Goal: Navigation & Orientation: Find specific page/section

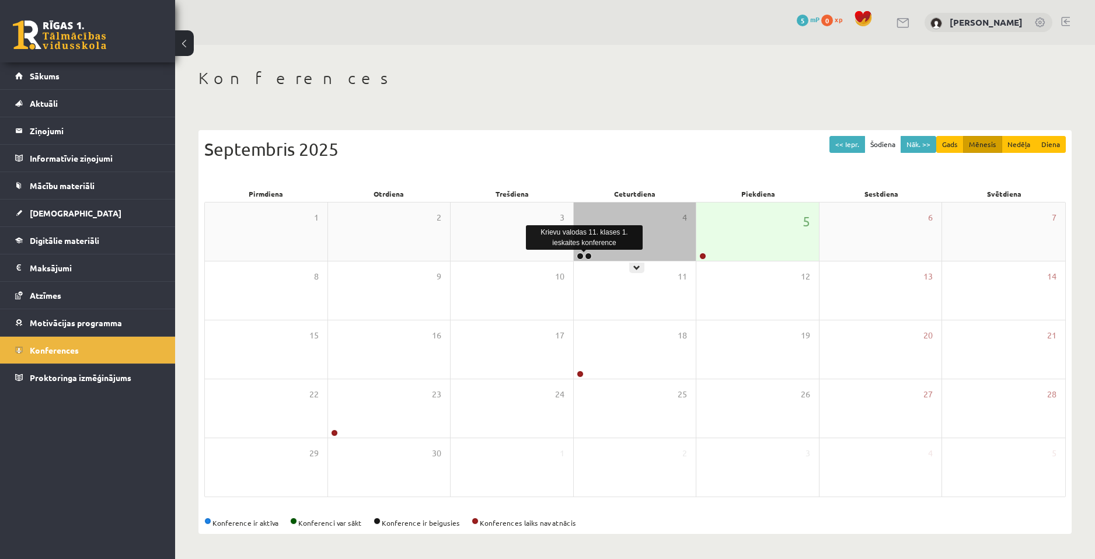
click at [588, 257] on link at bounding box center [588, 256] width 7 height 7
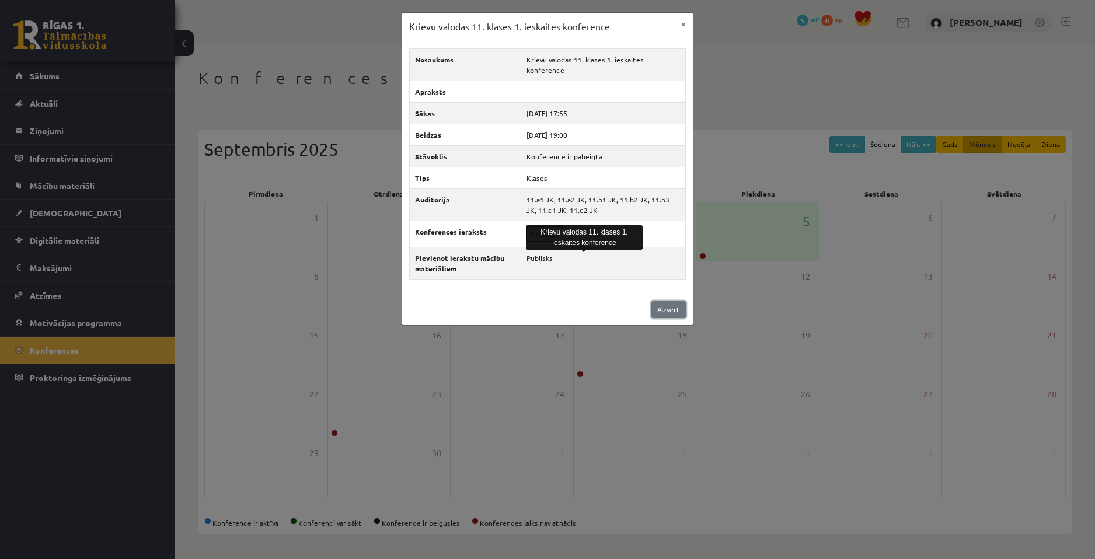
click at [651, 301] on link "Aizvērt" at bounding box center [668, 309] width 34 height 17
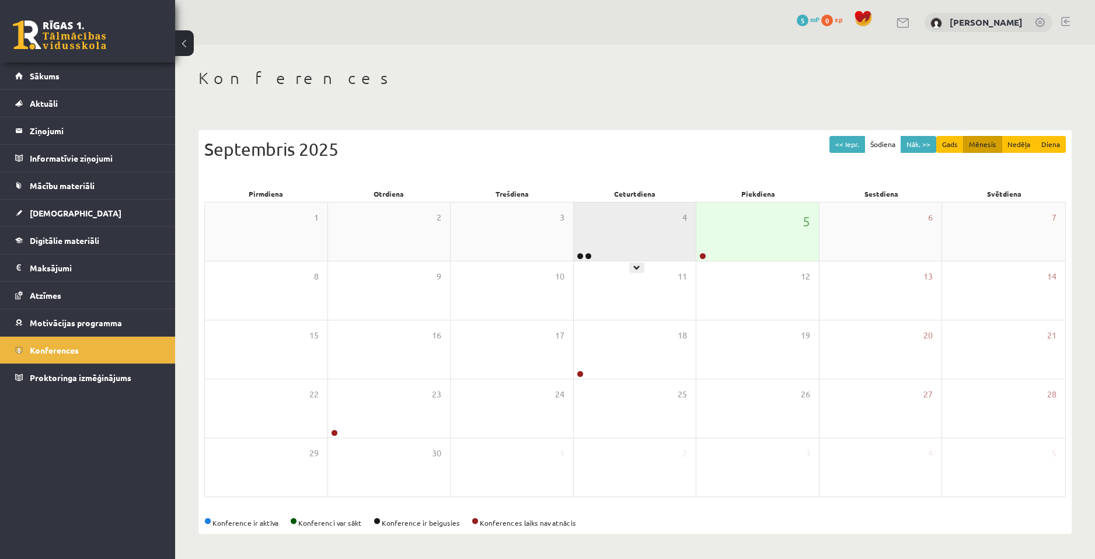
click at [575, 258] on div at bounding box center [583, 257] width 19 height 8
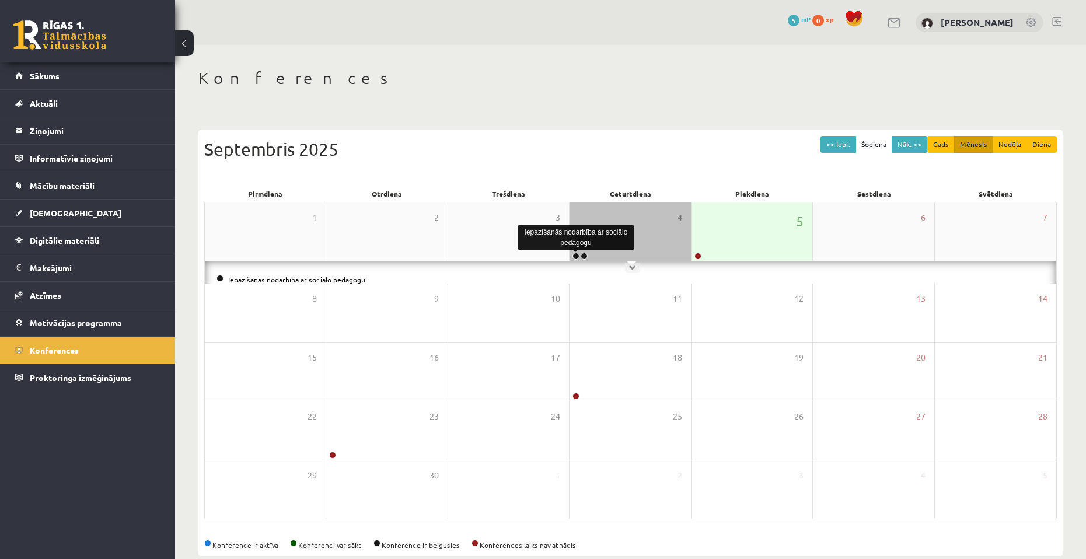
click at [580, 256] on link at bounding box center [576, 256] width 7 height 7
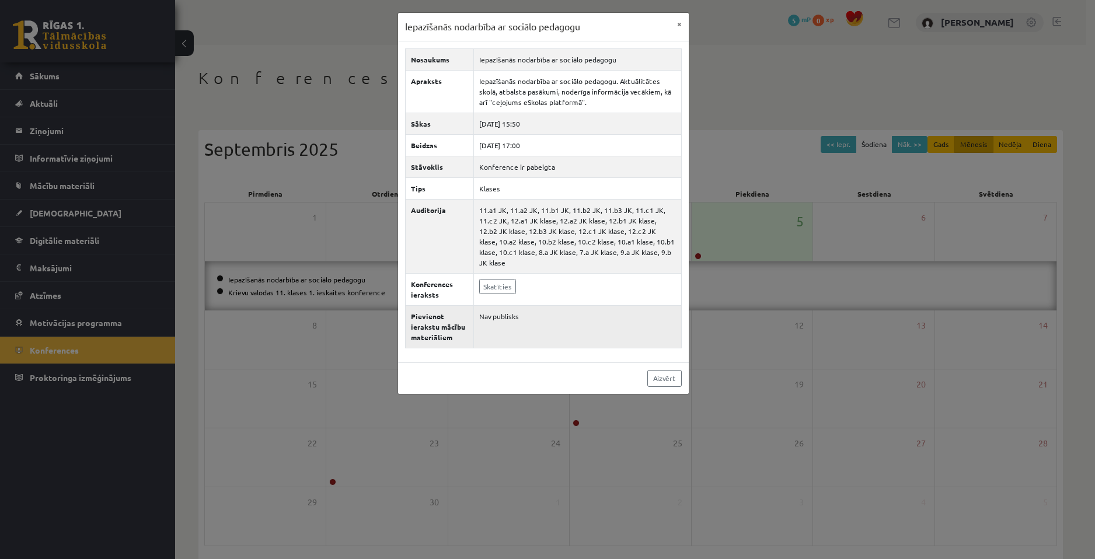
click at [549, 333] on td "Nav publisks" at bounding box center [577, 326] width 208 height 43
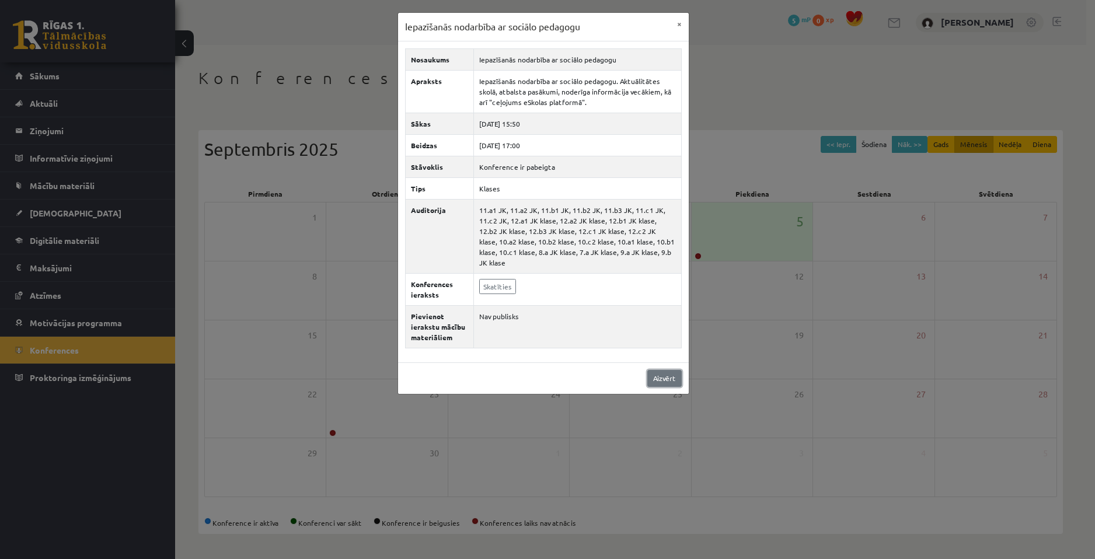
click at [672, 372] on link "Aizvērt" at bounding box center [664, 378] width 34 height 17
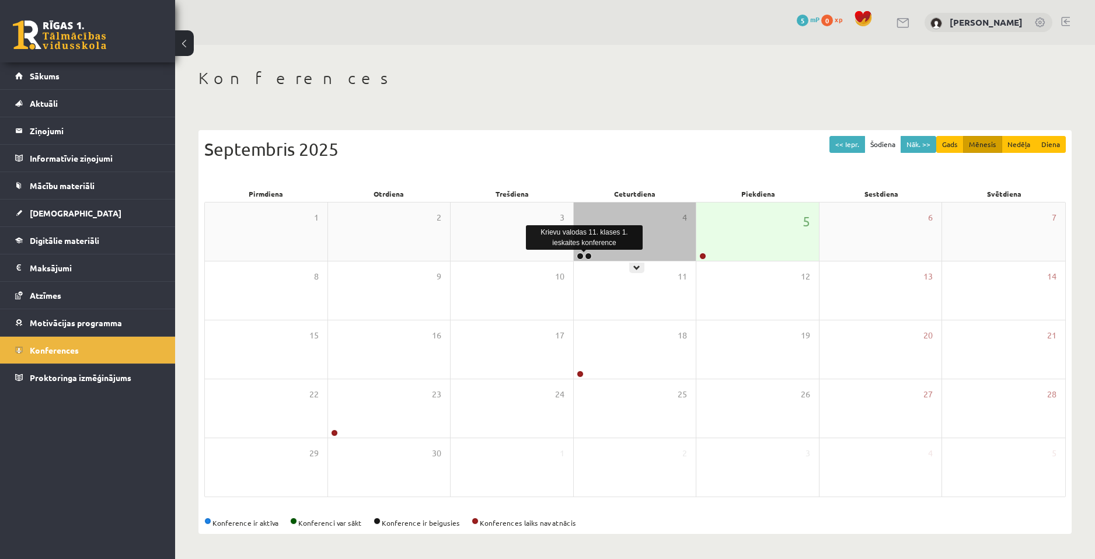
click at [587, 255] on link at bounding box center [588, 256] width 7 height 7
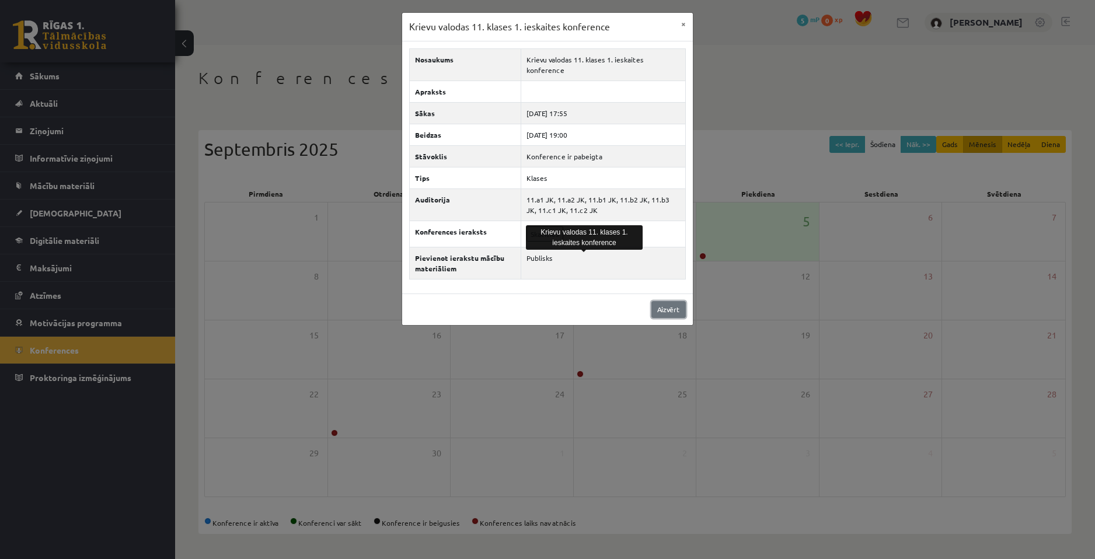
click at [665, 301] on link "Aizvērt" at bounding box center [668, 309] width 34 height 17
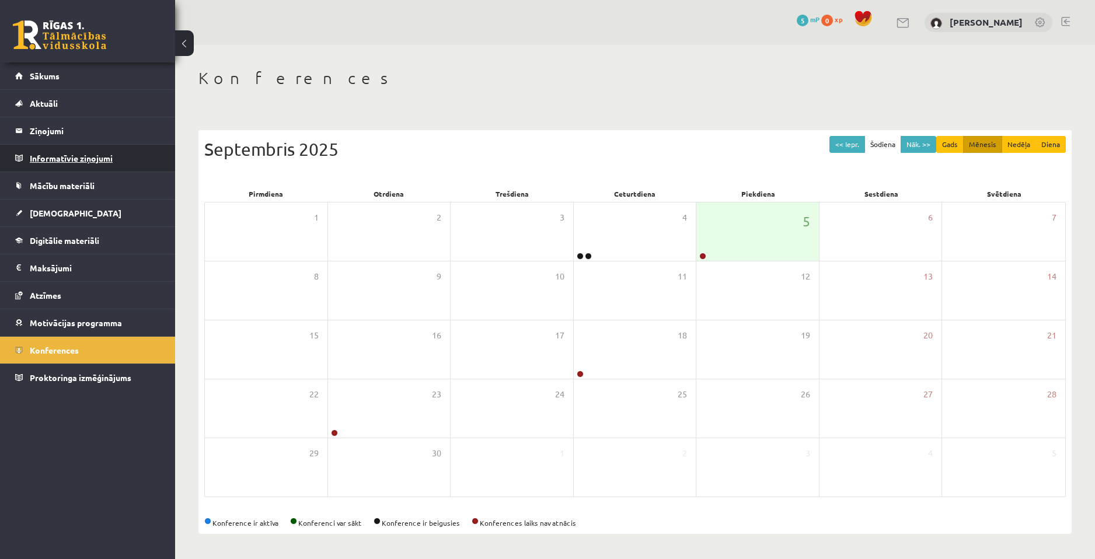
click at [101, 159] on legend "Informatīvie ziņojumi 0" at bounding box center [95, 158] width 131 height 27
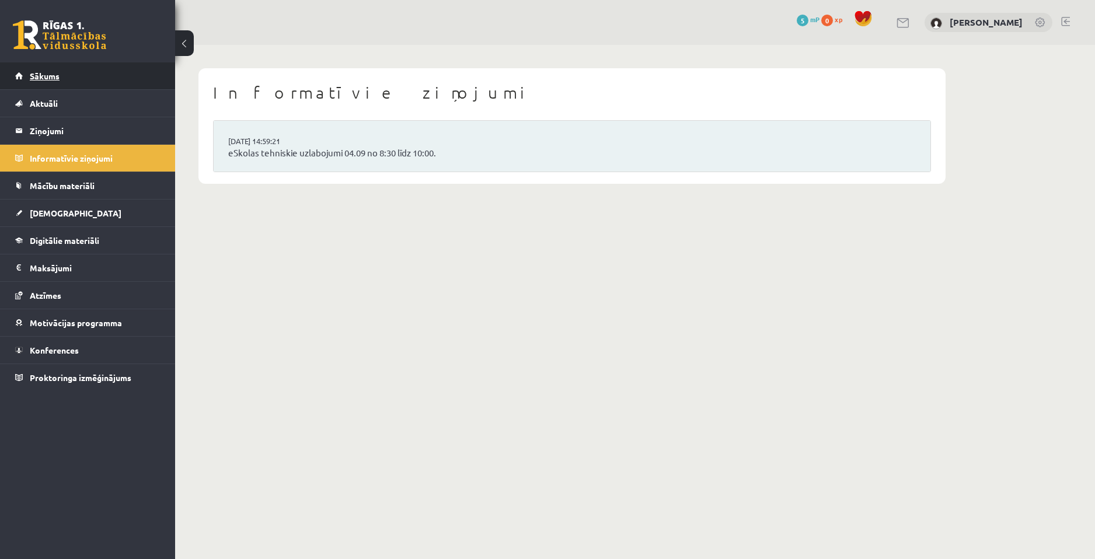
click at [123, 86] on link "Sākums" at bounding box center [87, 75] width 145 height 27
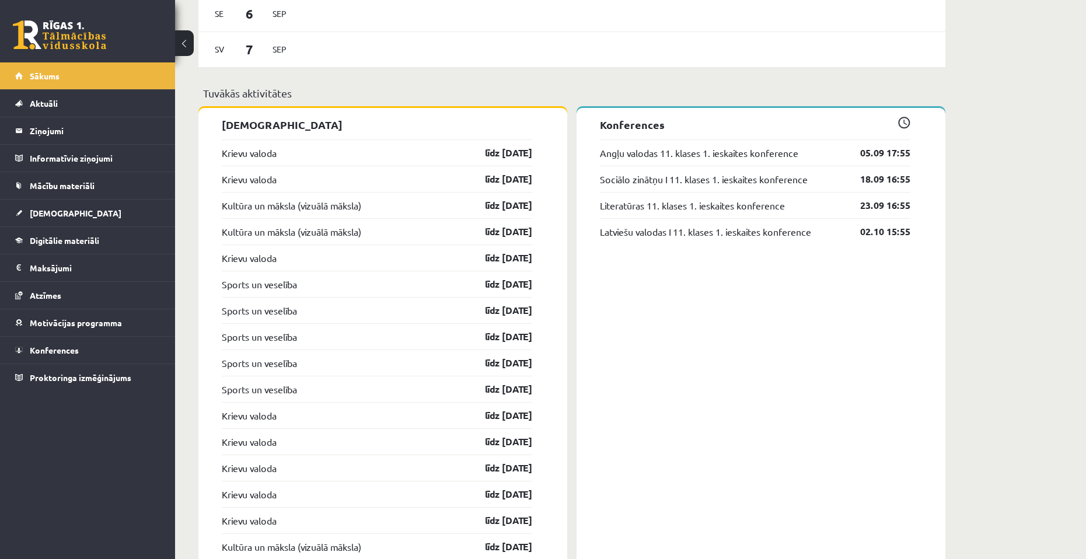
scroll to position [833, 0]
